Goal: Information Seeking & Learning: Learn about a topic

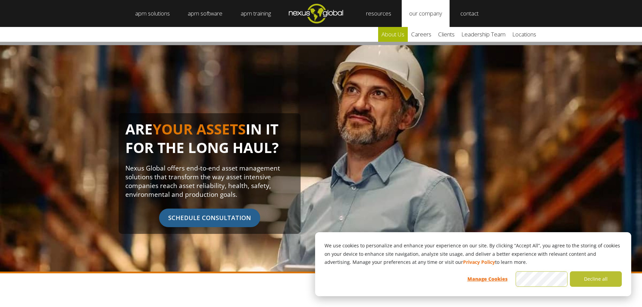
click at [395, 35] on link "about us" at bounding box center [393, 34] width 30 height 15
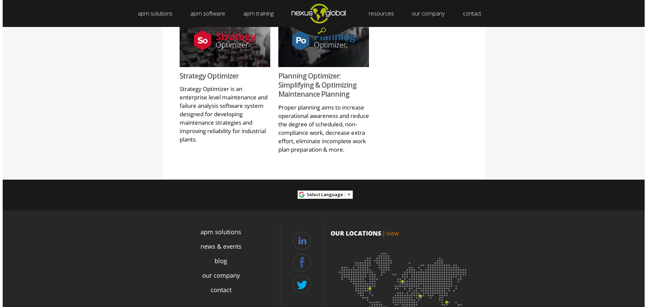
scroll to position [903, 0]
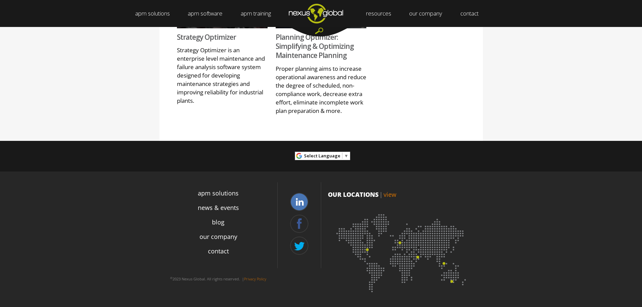
click at [299, 203] on link at bounding box center [299, 202] width 18 height 18
